Goal: Book appointment/travel/reservation

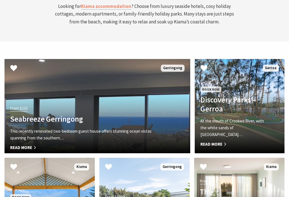
scroll to position [1554, 0]
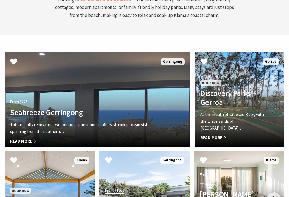
click at [275, 193] on div at bounding box center [274, 200] width 14 height 14
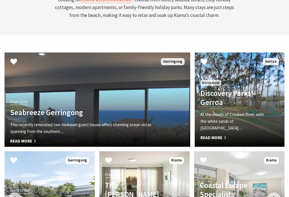
click at [276, 193] on div at bounding box center [274, 200] width 14 height 14
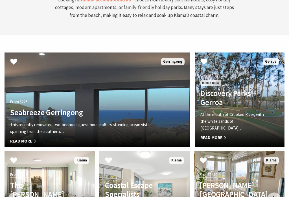
click at [279, 193] on div at bounding box center [274, 200] width 14 height 14
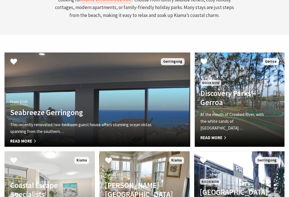
click at [281, 193] on div at bounding box center [274, 200] width 14 height 14
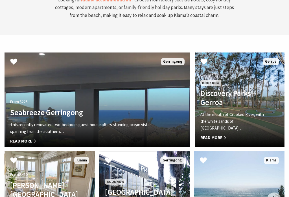
click at [281, 193] on div at bounding box center [274, 200] width 14 height 14
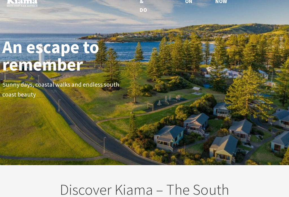
scroll to position [0, 0]
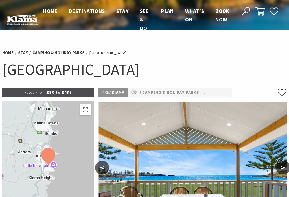
select select "3"
select select "2"
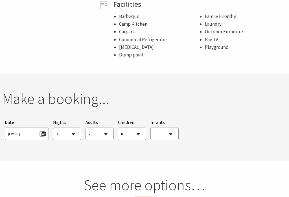
scroll to position [451, 0]
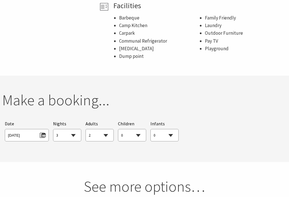
click at [75, 129] on select "1 2 3 4 5 6 7 8 9 10 11 12 13 14 15 16 17 18 19 20 21 22 23 24 25 26 27 28 29 30" at bounding box center [67, 135] width 28 height 12
select select "4"
click at [33, 131] on span "Wed 15/10/2025" at bounding box center [27, 135] width 38 height 8
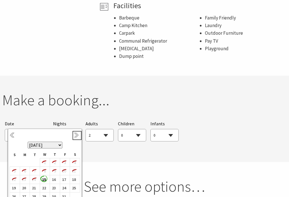
click at [77, 137] on link "Next" at bounding box center [77, 136] width 6 height 6
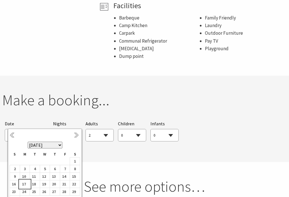
click at [27, 188] on b "17" at bounding box center [23, 184] width 7 height 7
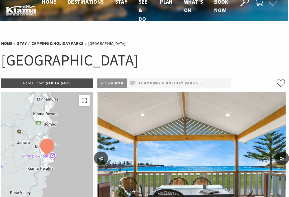
scroll to position [10, 1]
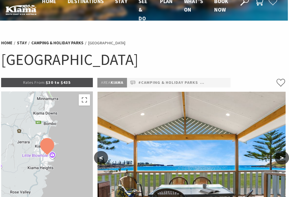
click at [214, 84] on link "#Cottages" at bounding box center [212, 82] width 25 height 7
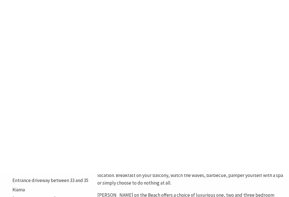
scroll to position [0, 1]
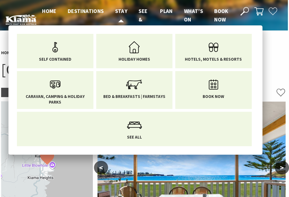
click at [122, 10] on span "Stay" at bounding box center [121, 11] width 12 height 7
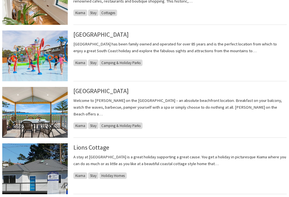
scroll to position [366, 0]
click at [126, 123] on span "Camping & Holiday Parks" at bounding box center [120, 126] width 43 height 7
click at [113, 123] on span "Camping & Holiday Parks" at bounding box center [120, 126] width 43 height 7
click at [93, 123] on span "Stay" at bounding box center [93, 126] width 10 height 7
click at [81, 123] on span "Kiama" at bounding box center [80, 126] width 14 height 7
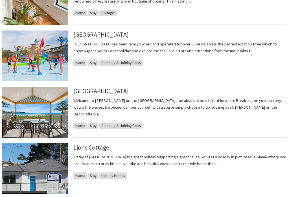
click at [106, 126] on div "Kendalls Beach Holiday Park Welcome to Kendalls on the Beach Holiday Park – an …" at bounding box center [180, 112] width 214 height 51
click at [106, 95] on link "[GEOGRAPHIC_DATA]" at bounding box center [100, 91] width 55 height 8
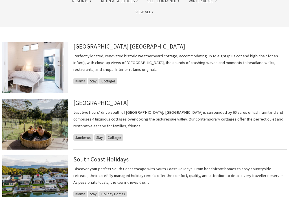
scroll to position [0, 0]
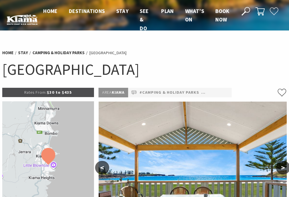
select select "4"
select select "2"
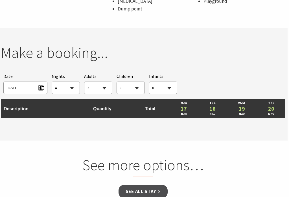
scroll to position [498, 1]
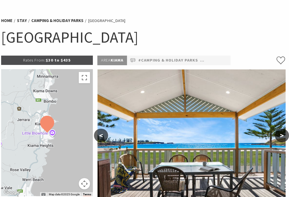
scroll to position [0, 1]
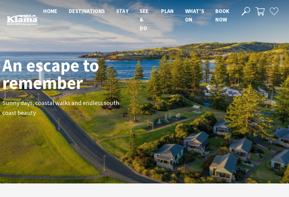
scroll to position [89, 285]
